Goal: Find specific page/section: Find specific page/section

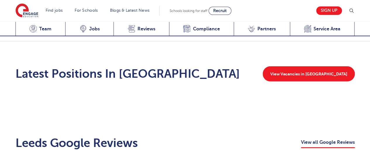
scroll to position [791, 0]
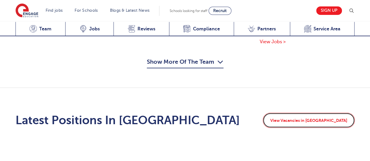
click at [330, 113] on link "View Vacancies in [GEOGRAPHIC_DATA]" at bounding box center [309, 120] width 92 height 15
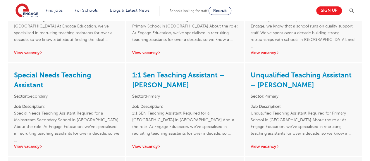
scroll to position [738, 0]
